Goal: Transaction & Acquisition: Subscribe to service/newsletter

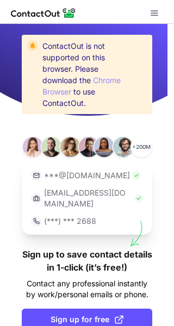
click at [48, 15] on img at bounding box center [43, 13] width 65 height 13
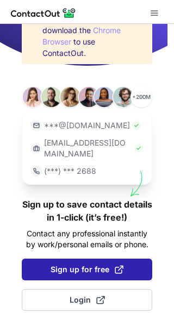
click at [94, 267] on span "Sign up for free" at bounding box center [87, 269] width 73 height 11
click at [76, 266] on span "Sign up for free" at bounding box center [87, 269] width 73 height 11
click at [85, 275] on button "Sign up for free" at bounding box center [87, 270] width 131 height 22
click at [85, 275] on span "Sign up for free" at bounding box center [87, 269] width 73 height 11
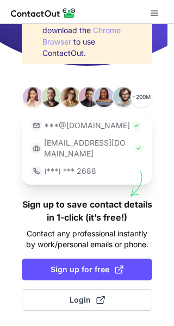
click at [40, 17] on img at bounding box center [43, 13] width 65 height 13
drag, startPoint x: 6, startPoint y: 13, endPoint x: 69, endPoint y: 13, distance: 63.1
click at [69, 13] on div at bounding box center [87, 12] width 174 height 24
click at [64, 15] on img at bounding box center [43, 13] width 65 height 13
click at [63, 13] on img at bounding box center [43, 13] width 65 height 13
